Goal: Information Seeking & Learning: Learn about a topic

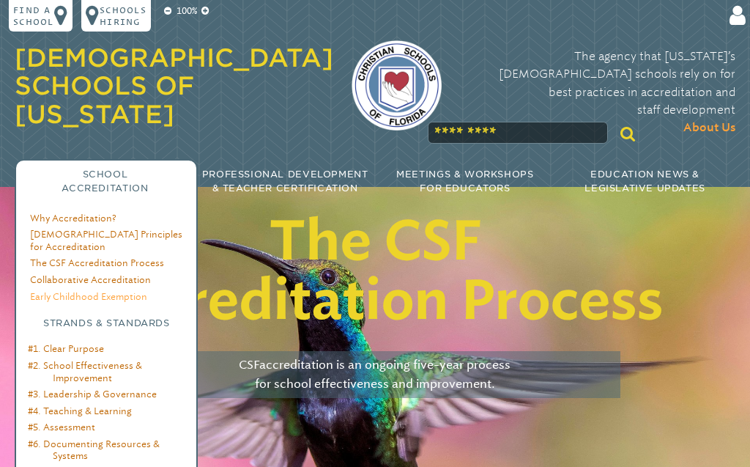
click at [103, 291] on link "Early Childhood Exemption" at bounding box center [88, 296] width 117 height 11
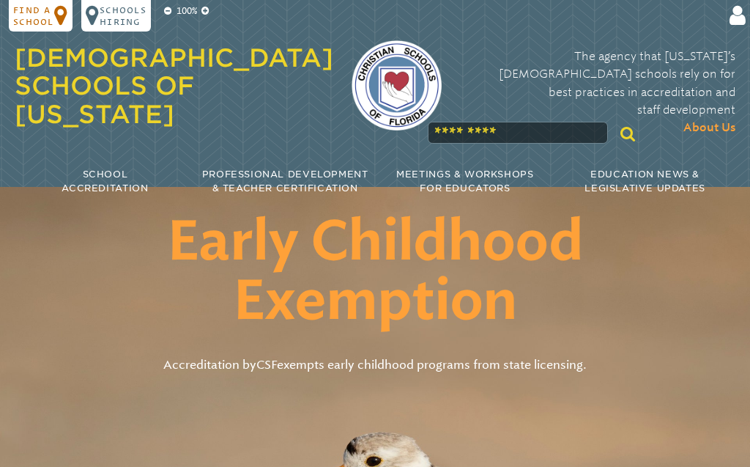
click at [34, 12] on p "Find a school" at bounding box center [33, 15] width 40 height 23
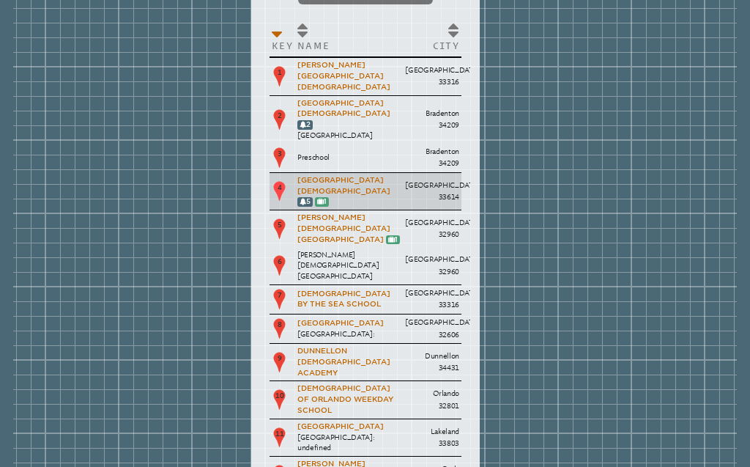
scroll to position [167, 0]
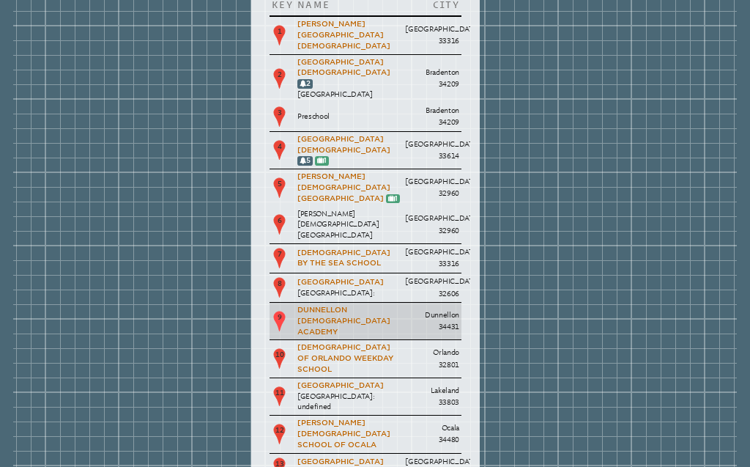
click at [395, 305] on p "Dunnellon [DEMOGRAPHIC_DATA] Academy" at bounding box center [348, 321] width 103 height 32
click at [312, 305] on link "Dunnellon [DEMOGRAPHIC_DATA] Academy" at bounding box center [343, 320] width 93 height 30
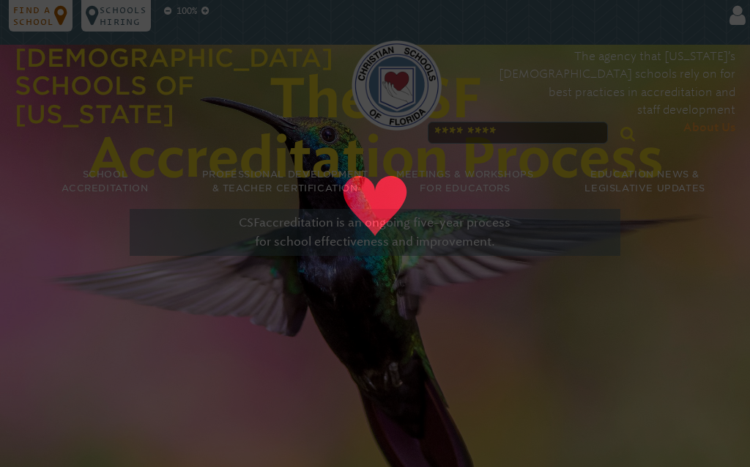
click at [60, 18] on icon at bounding box center [61, 15] width 14 height 23
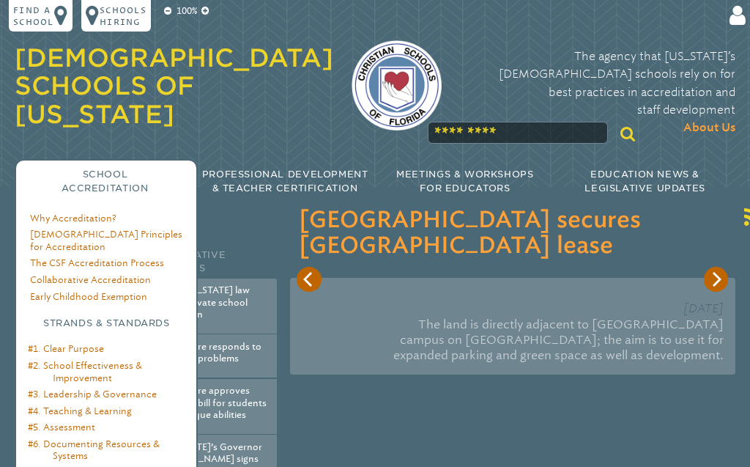
scroll to position [84, 0]
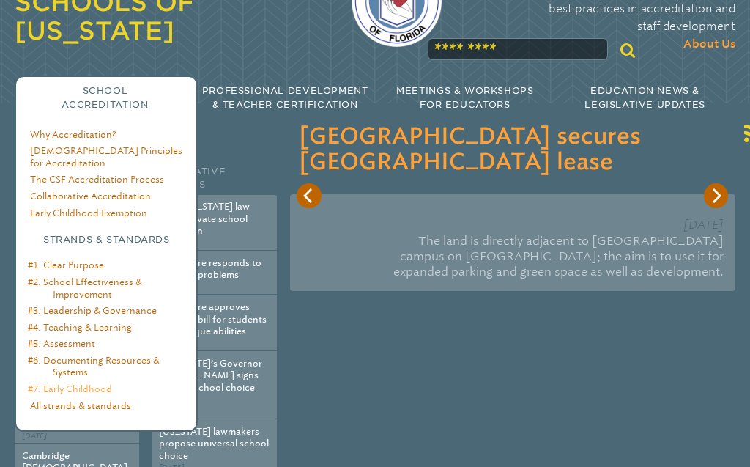
click at [78, 383] on link "#7. Early Childhood" at bounding box center [70, 388] width 84 height 11
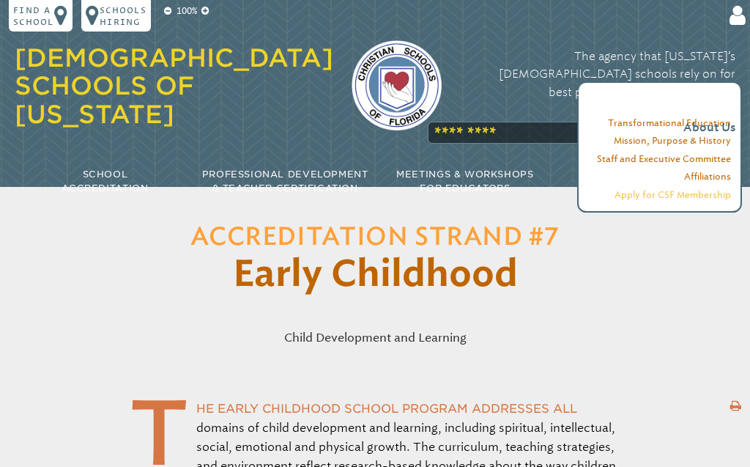
click at [701, 193] on link "Apply for CSF Membership" at bounding box center [673, 194] width 116 height 11
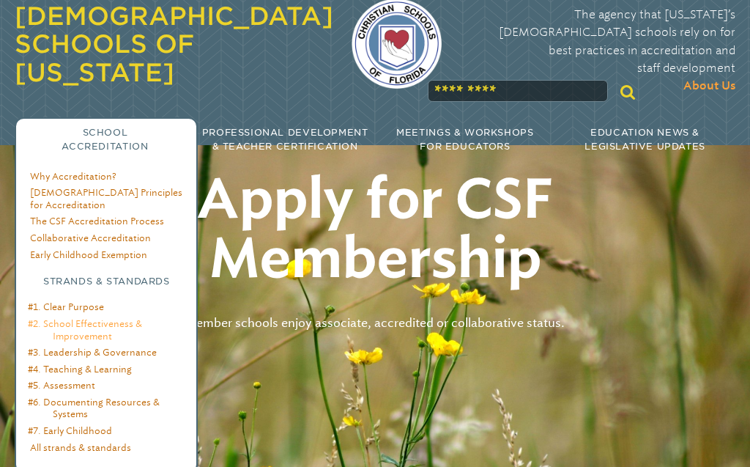
scroll to position [84, 0]
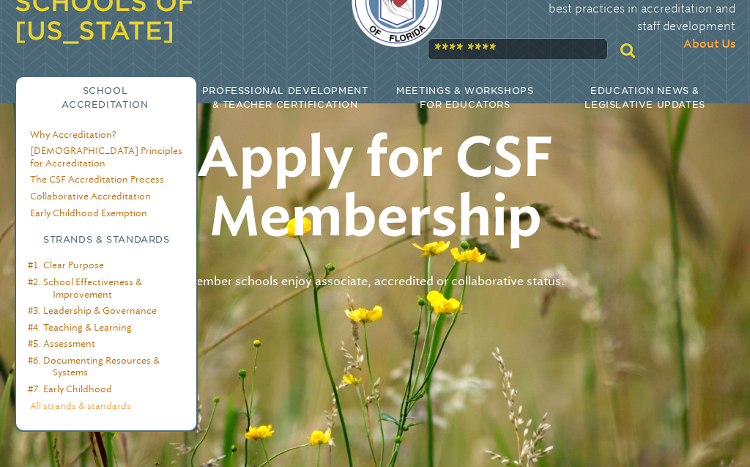
click at [92, 400] on link "All strands & standards" at bounding box center [80, 405] width 101 height 11
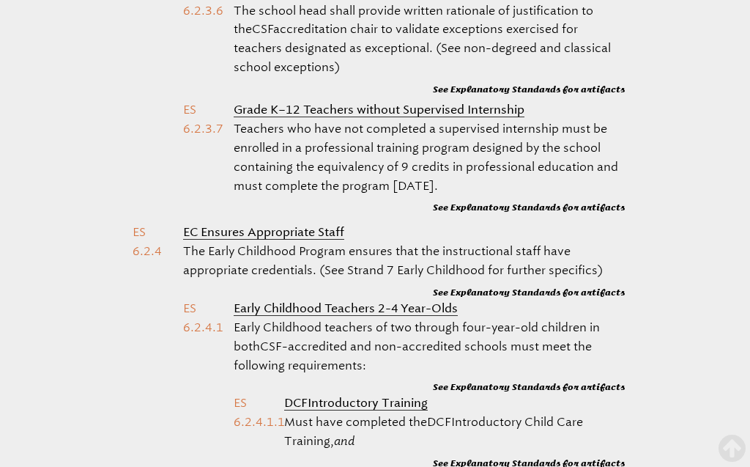
scroll to position [29231, 0]
